Goal: Task Accomplishment & Management: Manage account settings

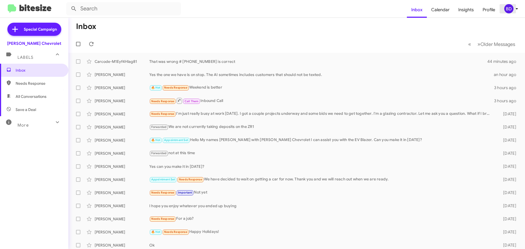
click at [509, 9] on div "BD" at bounding box center [508, 8] width 9 height 9
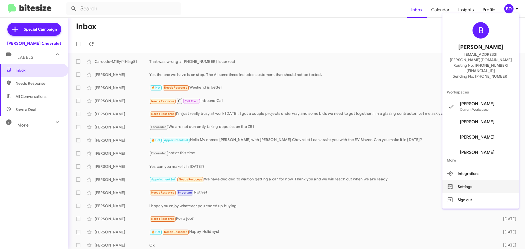
click at [473, 180] on button "Settings" at bounding box center [480, 186] width 77 height 13
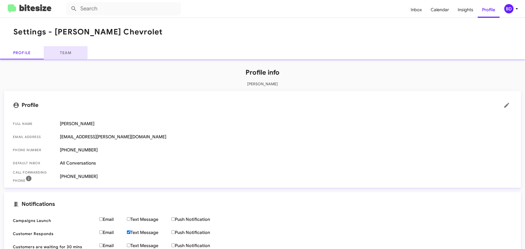
click at [68, 49] on link "Team" at bounding box center [66, 52] width 44 height 13
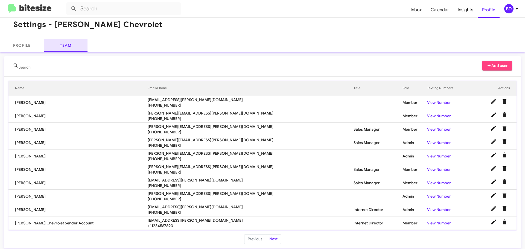
scroll to position [11, 0]
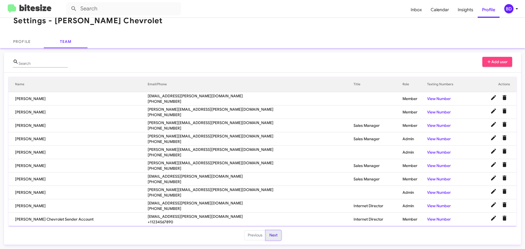
click at [269, 236] on button "Next" at bounding box center [273, 235] width 15 height 10
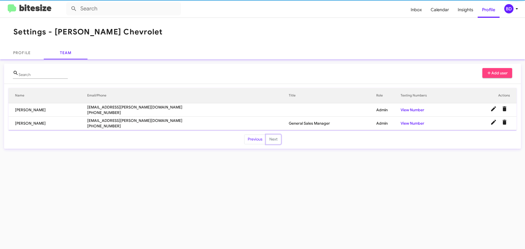
scroll to position [0, 0]
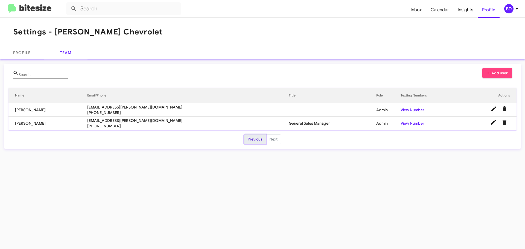
click at [250, 142] on button "Previous" at bounding box center [255, 139] width 22 height 10
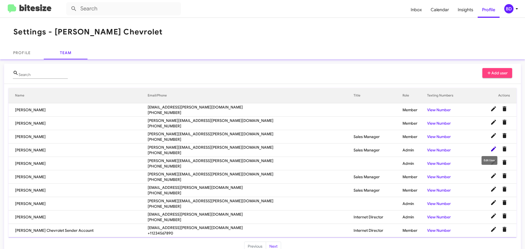
click at [490, 148] on icon at bounding box center [493, 149] width 7 height 7
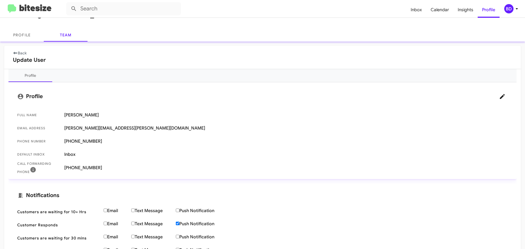
scroll to position [27, 0]
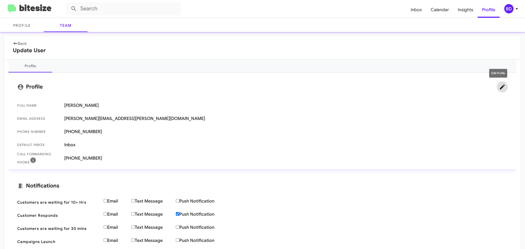
click at [499, 88] on icon at bounding box center [502, 87] width 7 height 7
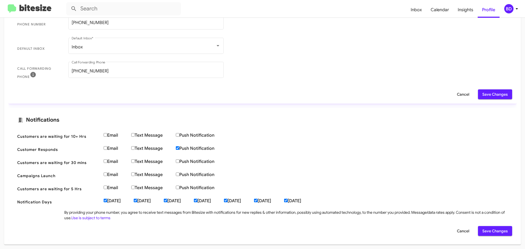
scroll to position [0, 0]
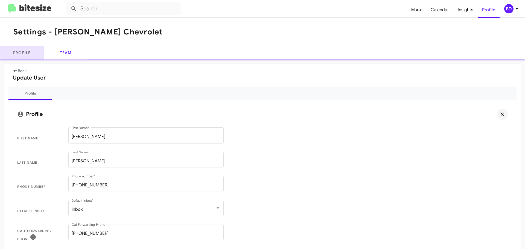
click at [22, 54] on link "Profile" at bounding box center [22, 52] width 44 height 13
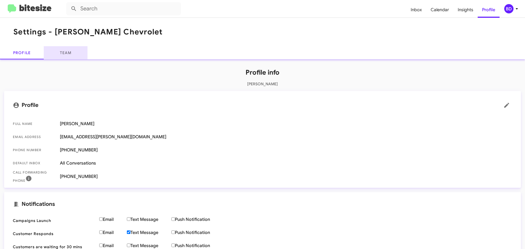
click at [64, 55] on link "Team" at bounding box center [66, 52] width 44 height 13
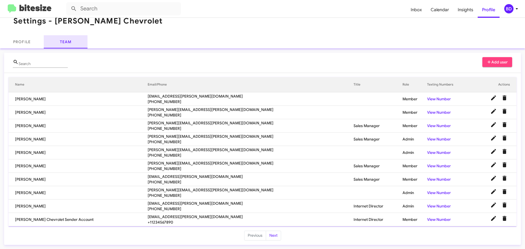
scroll to position [11, 0]
click at [226, 40] on div "Profile Team" at bounding box center [262, 41] width 525 height 13
